Goal: Task Accomplishment & Management: Use online tool/utility

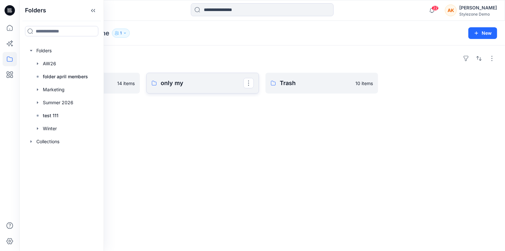
click at [199, 85] on p "only my" at bounding box center [202, 83] width 83 height 9
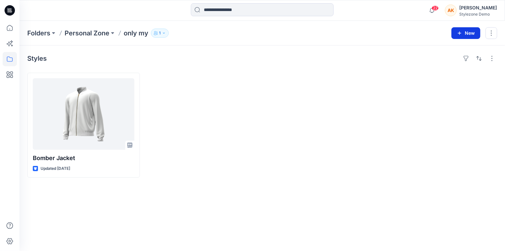
click at [467, 33] on button "New" at bounding box center [465, 33] width 29 height 12
click at [452, 60] on p "New Folder" at bounding box center [447, 61] width 24 height 7
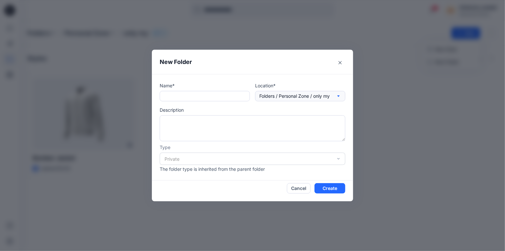
click at [338, 98] on icon "button" at bounding box center [338, 95] width 5 height 5
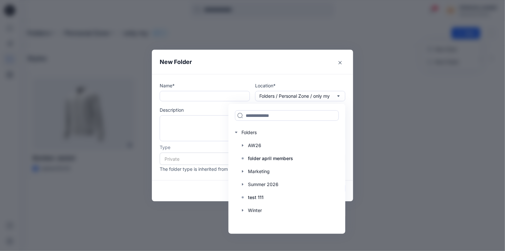
click at [207, 195] on footer "Cancel Create" at bounding box center [252, 190] width 201 height 21
